Goal: Transaction & Acquisition: Purchase product/service

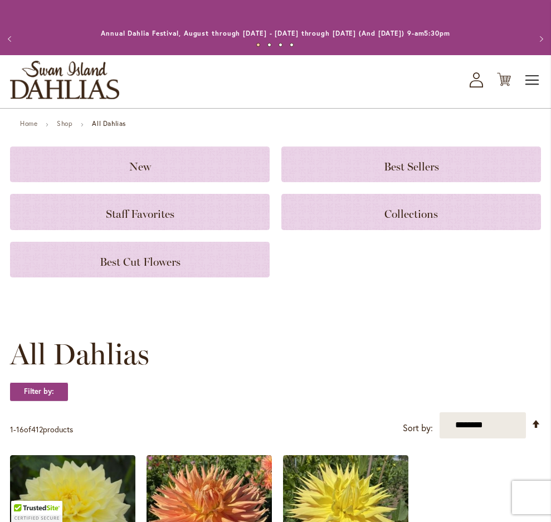
click at [534, 79] on span "Toggle Nav" at bounding box center [532, 80] width 17 height 22
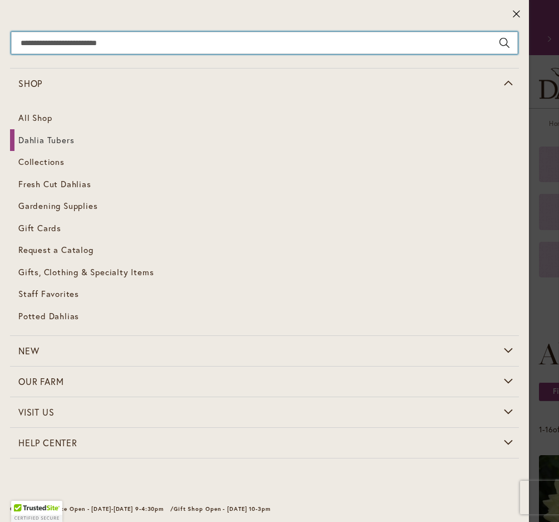
click at [185, 49] on input "Search" at bounding box center [264, 43] width 507 height 22
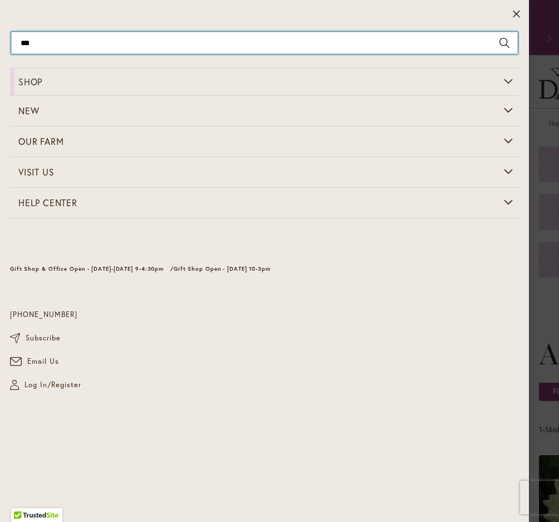
type input "****"
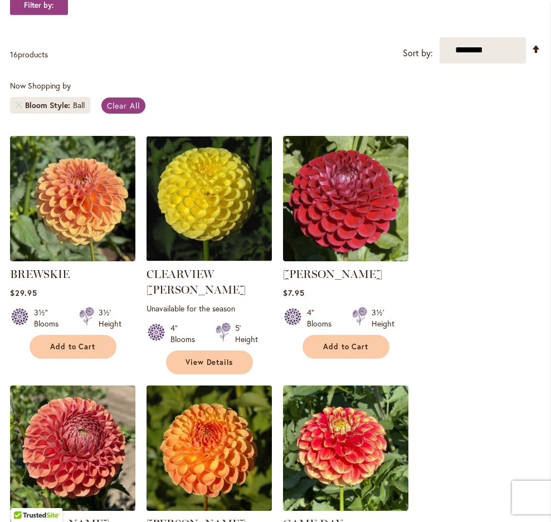
scroll to position [334, 0]
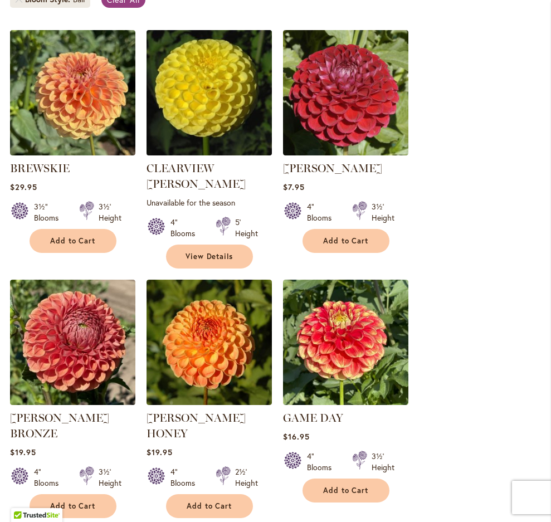
click at [208, 98] on img at bounding box center [208, 92] width 131 height 131
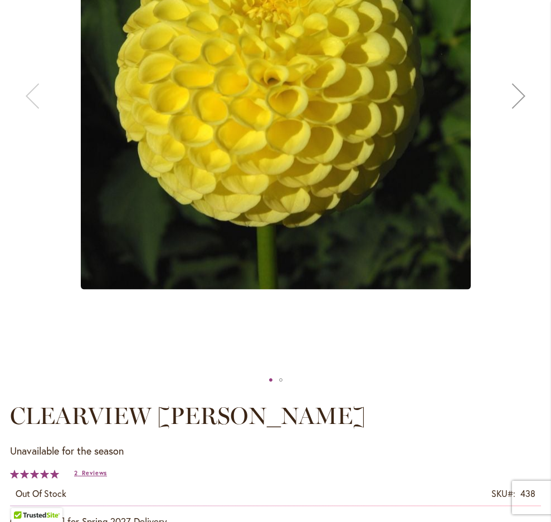
scroll to position [223, 0]
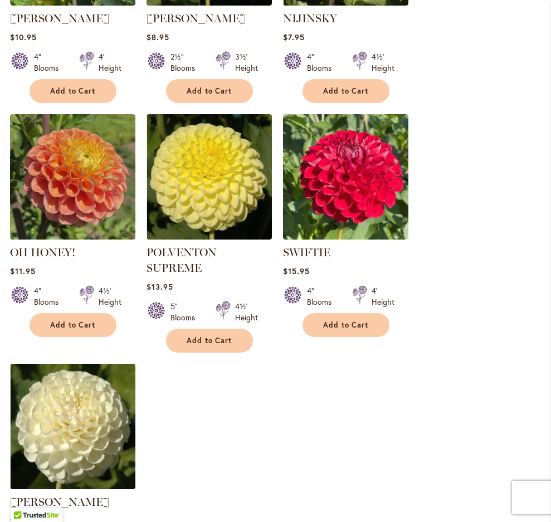
scroll to position [1225, 0]
